Goal: Task Accomplishment & Management: Use online tool/utility

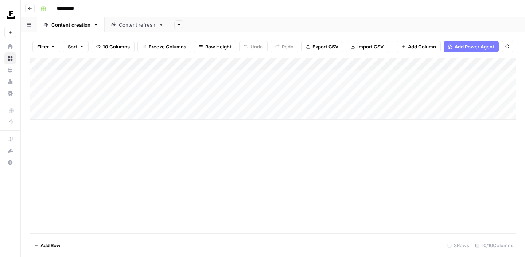
click at [295, 99] on div "Add Column" at bounding box center [273, 88] width 487 height 61
click at [144, 28] on link "Content refresh" at bounding box center [137, 25] width 65 height 15
click at [73, 28] on link "Content creation" at bounding box center [70, 25] width 67 height 15
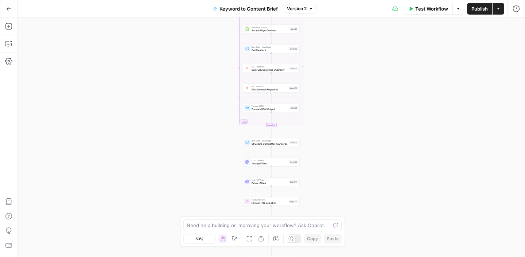
click at [13, 15] on button "Go Back" at bounding box center [8, 8] width 13 height 13
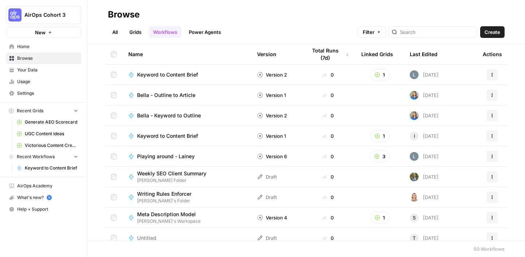
click at [40, 18] on span "AirOps Cohort 3" at bounding box center [46, 14] width 44 height 7
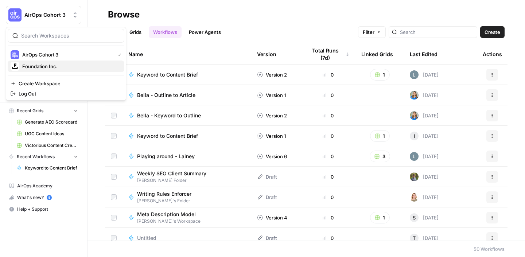
click at [46, 63] on span "Foundation Inc." at bounding box center [70, 66] width 96 height 7
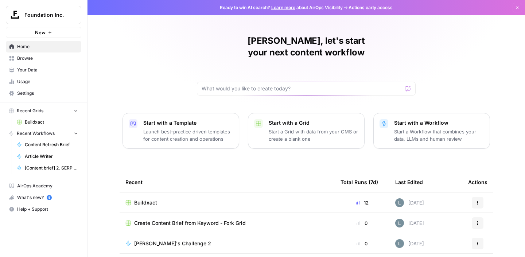
click at [150, 199] on span "Buildxact" at bounding box center [145, 202] width 23 height 7
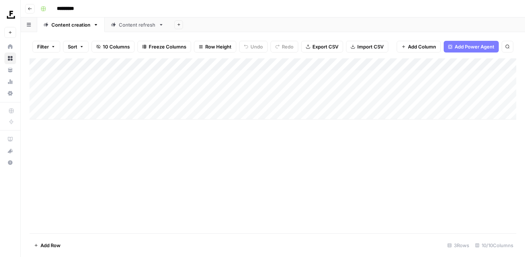
click at [284, 101] on div "Add Column" at bounding box center [273, 88] width 487 height 61
click at [283, 105] on div "Add Column" at bounding box center [273, 88] width 487 height 61
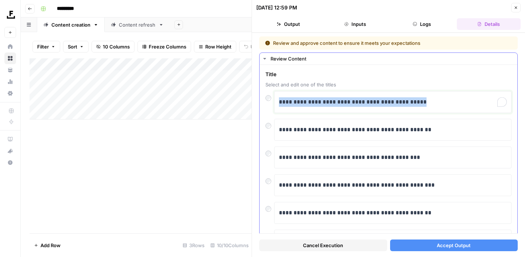
drag, startPoint x: 433, startPoint y: 104, endPoint x: 281, endPoint y: 103, distance: 152.1
click at [281, 103] on p "**********" at bounding box center [393, 101] width 228 height 9
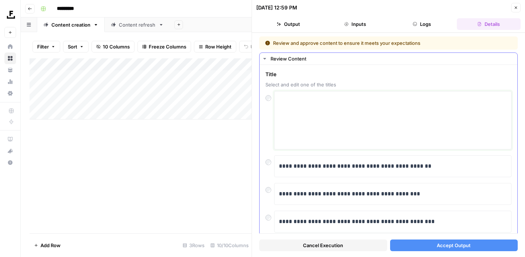
click at [299, 103] on textarea at bounding box center [393, 120] width 228 height 52
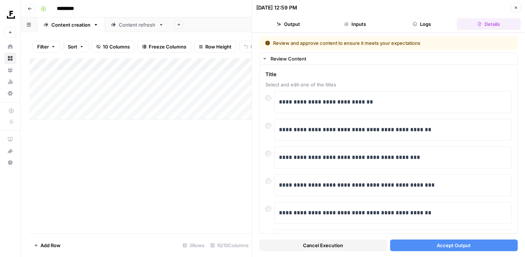
click at [431, 247] on button "Accept Output" at bounding box center [454, 246] width 128 height 12
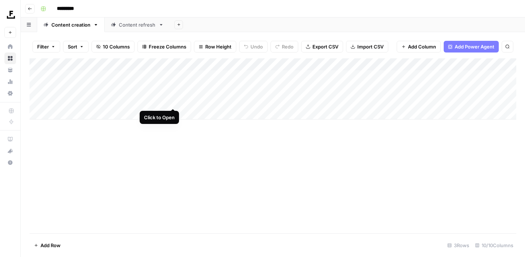
click at [171, 101] on div "Add Column" at bounding box center [273, 88] width 487 height 61
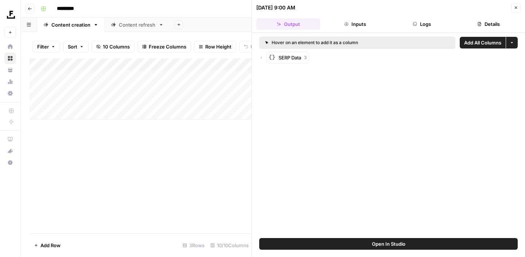
click at [286, 56] on span "SERP Data" at bounding box center [290, 57] width 23 height 7
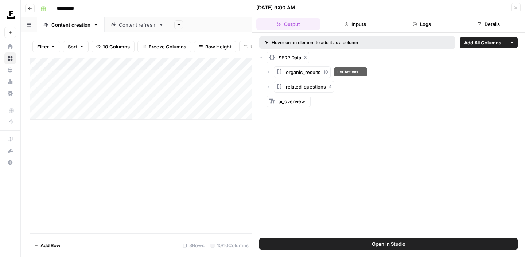
click at [273, 71] on div "organic_results 10" at bounding box center [392, 72] width 251 height 12
click at [267, 72] on icon "button" at bounding box center [269, 72] width 4 height 4
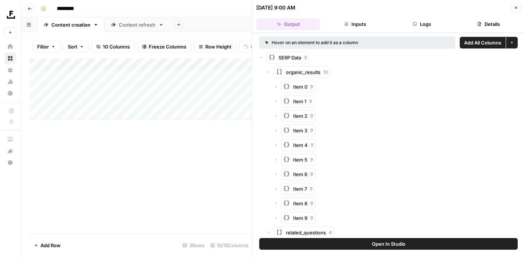
click at [267, 72] on icon "button" at bounding box center [269, 72] width 4 height 4
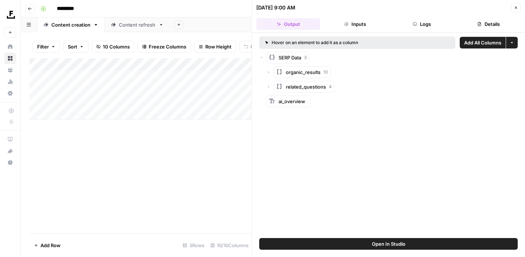
click at [517, 11] on button "Close" at bounding box center [515, 7] width 9 height 9
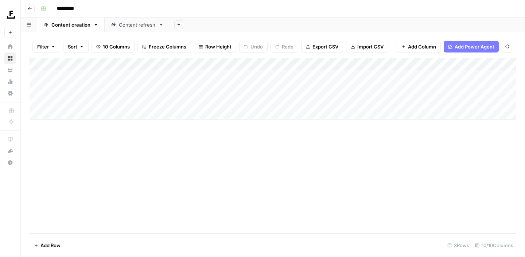
click at [147, 28] on link "Content refresh" at bounding box center [137, 25] width 65 height 15
click at [73, 26] on div "Content creation" at bounding box center [70, 24] width 39 height 7
click at [74, 117] on div "Add Column" at bounding box center [273, 88] width 487 height 61
type textarea "**********"
click at [130, 114] on div "Add Column" at bounding box center [273, 95] width 487 height 74
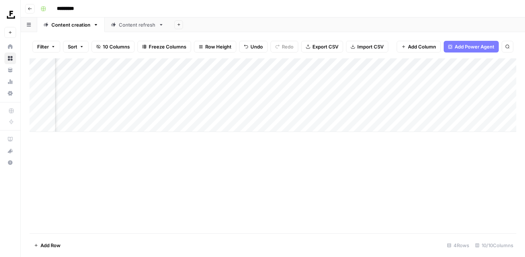
scroll to position [0, 124]
click at [255, 102] on div "Add Column" at bounding box center [273, 95] width 487 height 74
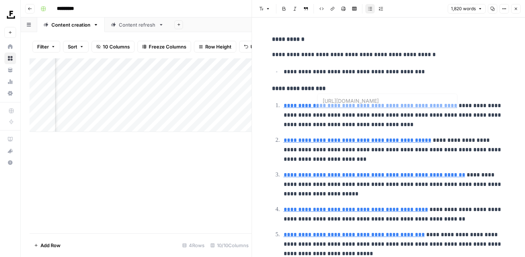
type input "https://www.procore.com/library/construction-estimating"
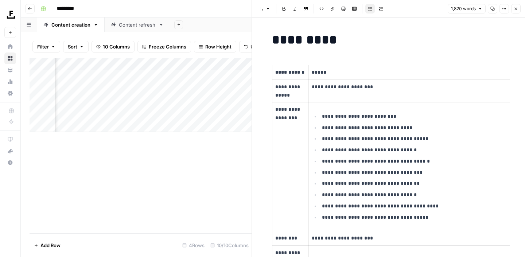
click at [492, 7] on icon "button" at bounding box center [493, 9] width 4 height 4
click at [517, 12] on button "Close" at bounding box center [515, 8] width 9 height 9
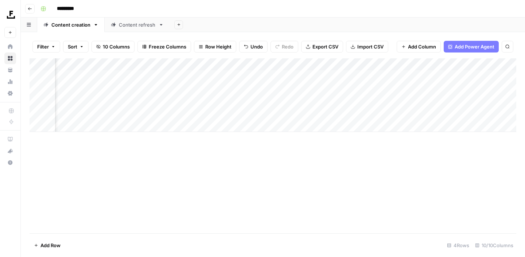
click at [130, 28] on div "Content refresh" at bounding box center [137, 24] width 37 height 7
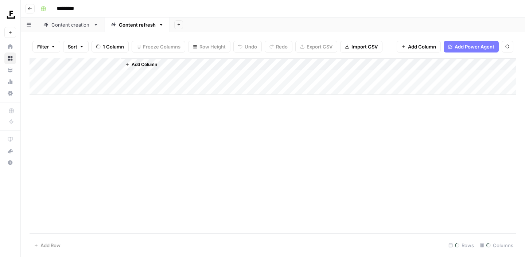
click at [69, 28] on link "Content creation" at bounding box center [70, 25] width 67 height 15
click at [285, 113] on div "Add Column" at bounding box center [273, 95] width 487 height 74
click at [286, 113] on div "Add Column" at bounding box center [273, 95] width 487 height 74
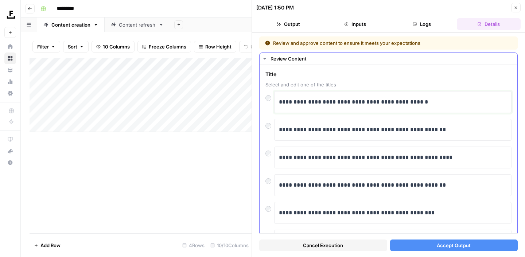
click at [422, 102] on p "**********" at bounding box center [393, 101] width 228 height 9
click at [422, 103] on p "**********" at bounding box center [393, 101] width 228 height 9
drag, startPoint x: 432, startPoint y: 102, endPoint x: 254, endPoint y: 102, distance: 178.8
click at [254, 102] on div "**********" at bounding box center [389, 128] width 274 height 257
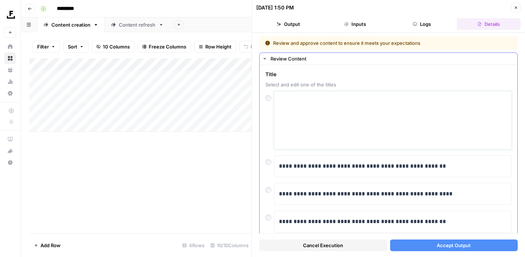
click at [285, 110] on textarea at bounding box center [393, 120] width 228 height 52
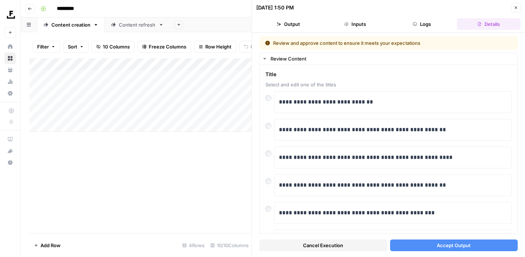
click at [452, 245] on span "Accept Output" at bounding box center [454, 245] width 34 height 7
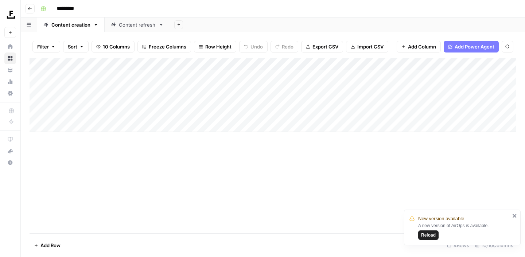
click at [266, 116] on div "Add Column" at bounding box center [273, 95] width 487 height 74
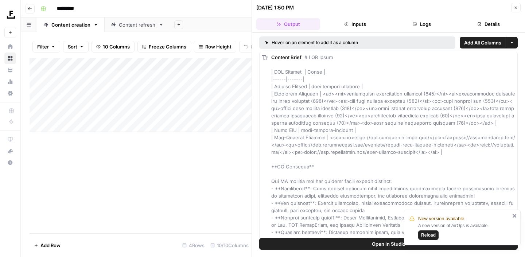
click at [515, 9] on icon "button" at bounding box center [516, 7] width 4 height 4
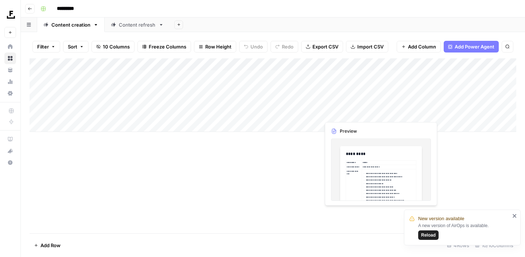
click at [359, 114] on div "Add Column" at bounding box center [273, 95] width 487 height 74
click at [352, 113] on div "Add Column" at bounding box center [273, 95] width 487 height 74
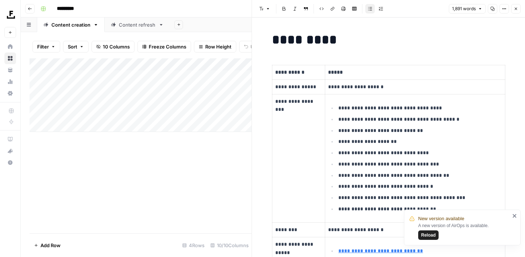
click at [491, 7] on icon "button" at bounding box center [493, 9] width 4 height 4
